Goal: Find specific fact: Find specific fact

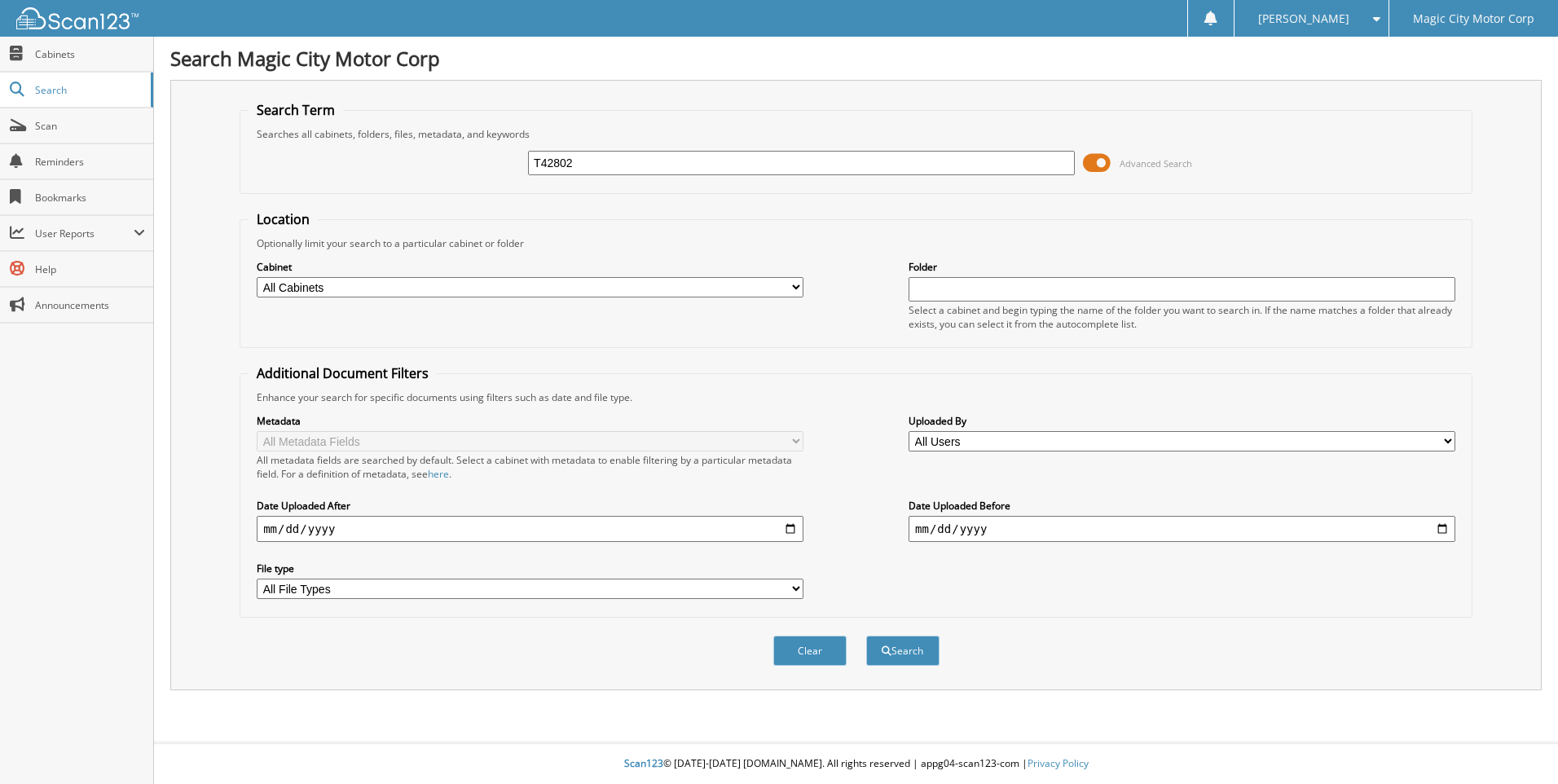
type input "T42802"
click at [866, 635] on button "Search" at bounding box center [903, 650] width 73 height 30
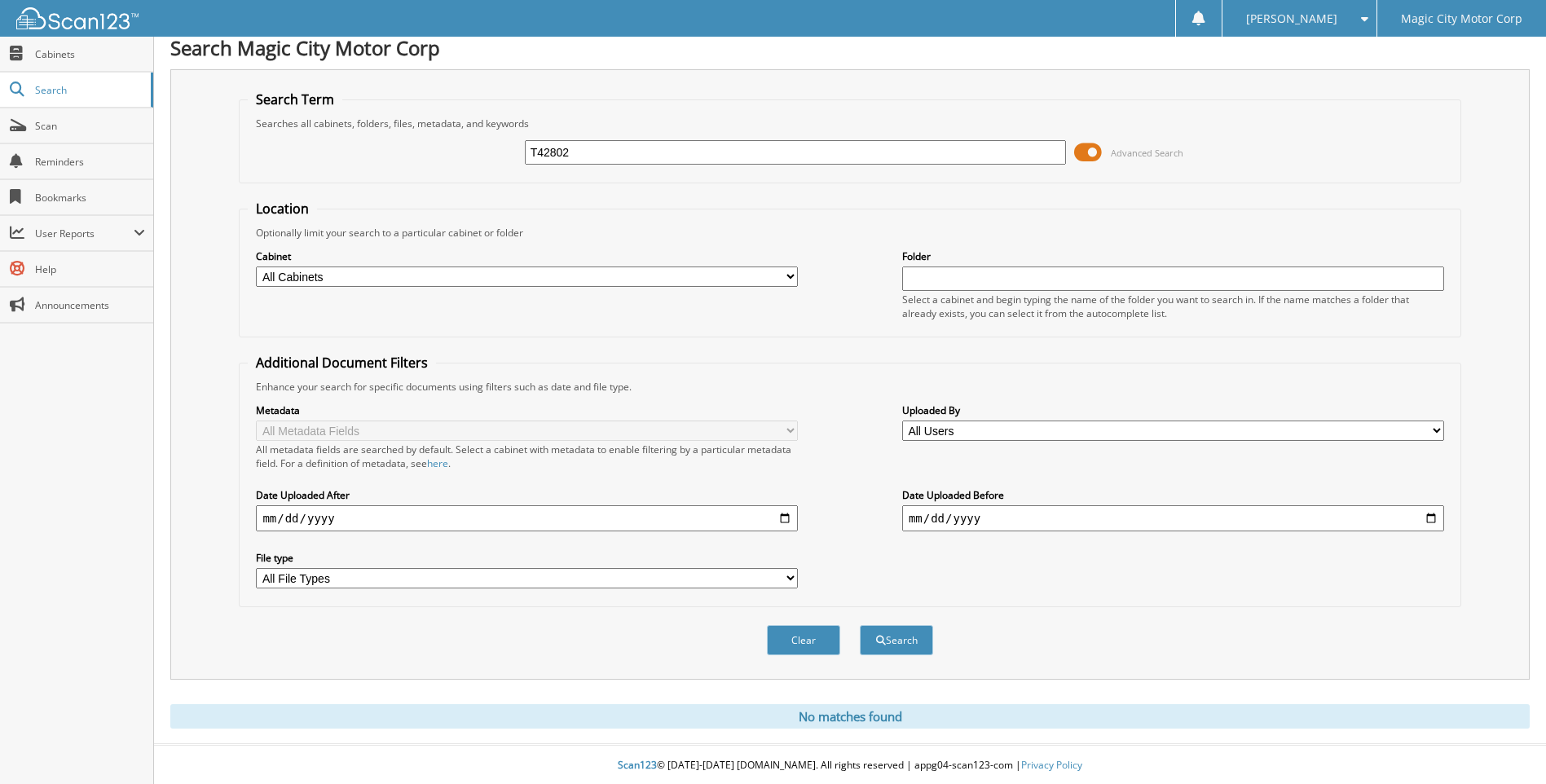
scroll to position [13, 0]
